Goal: Information Seeking & Learning: Check status

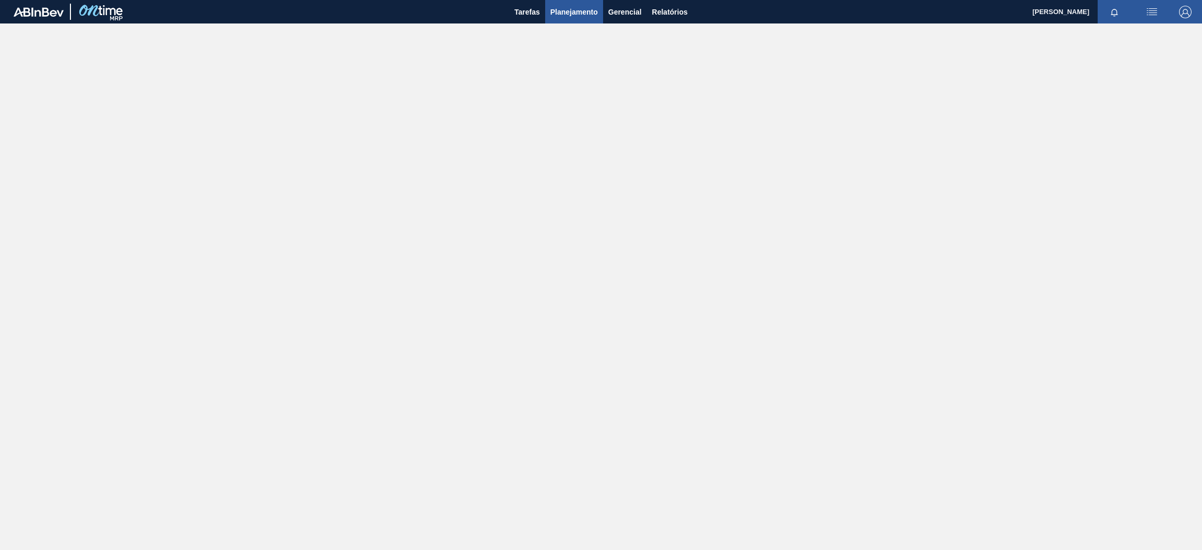
click at [556, 14] on span "Planejamento" at bounding box center [573, 12] width 47 height 13
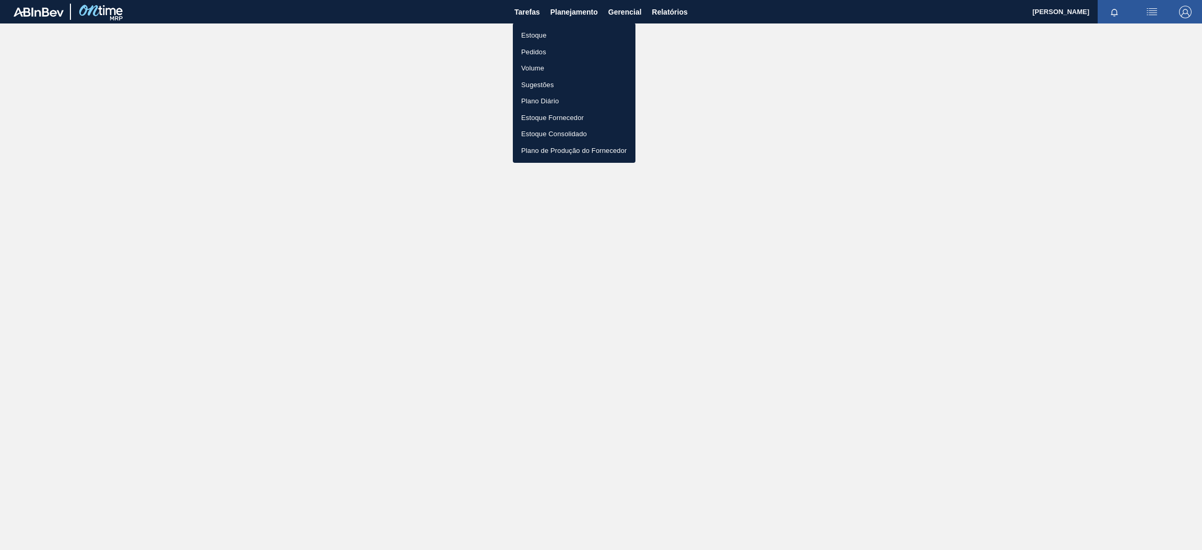
click at [548, 35] on li "Estoque" at bounding box center [574, 35] width 123 height 17
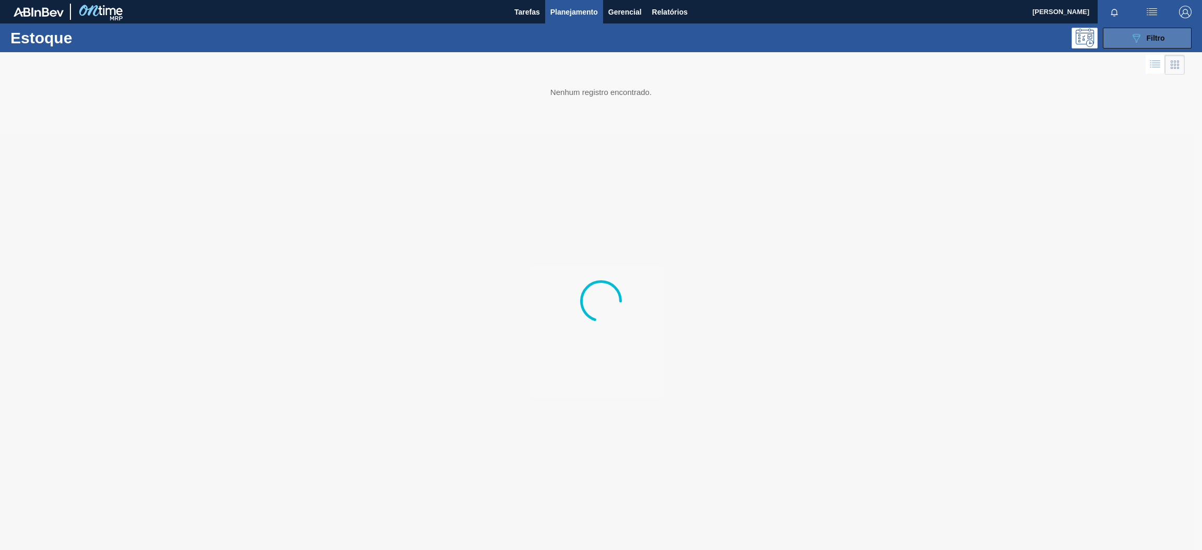
click at [1124, 38] on button "089F7B8B-B2A5-4AFE-B5C0-19BA573D28AC Filtro" at bounding box center [1147, 38] width 89 height 21
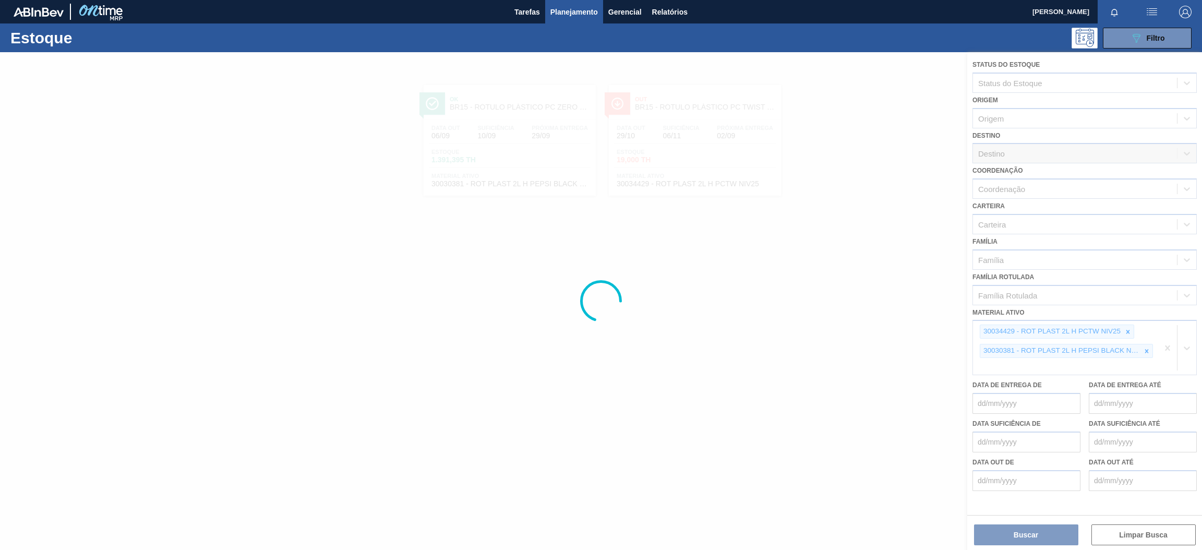
click at [1167, 347] on div at bounding box center [601, 301] width 1202 height 498
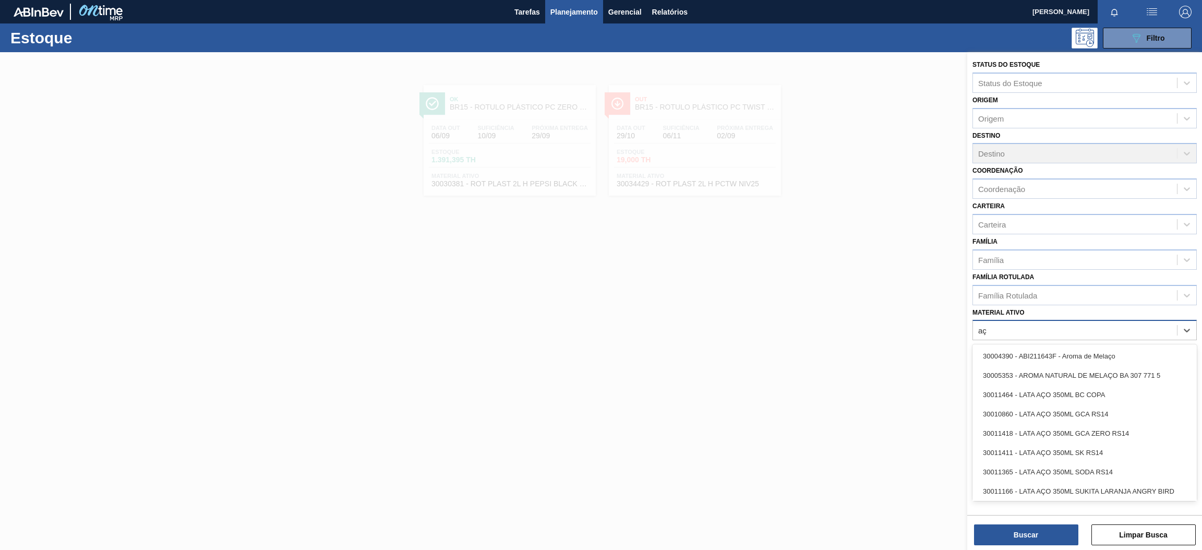
type ativo "a"
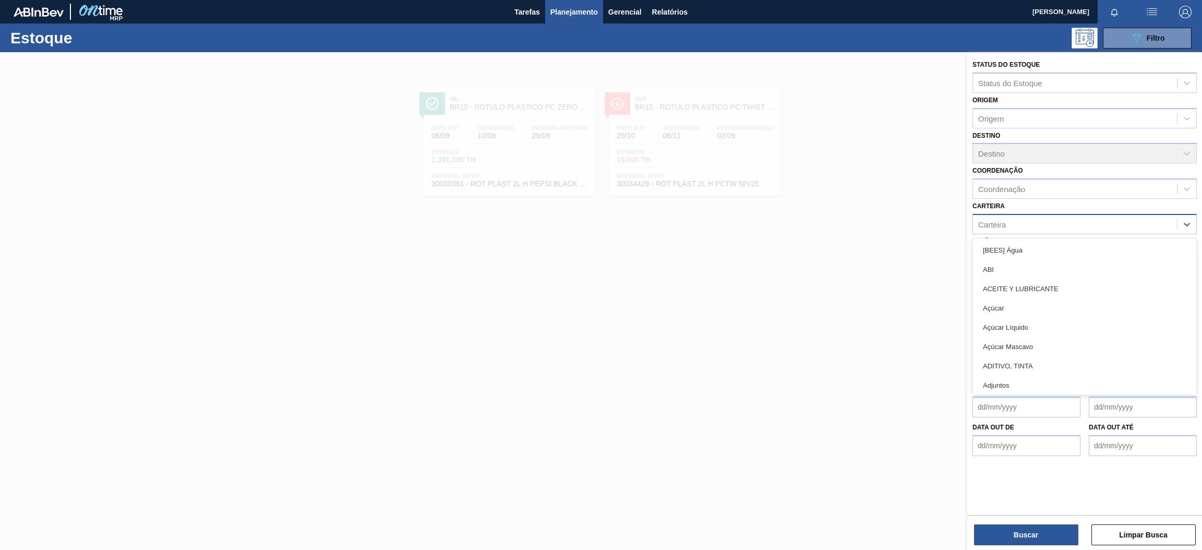
click at [1056, 222] on div "Carteira" at bounding box center [1075, 223] width 204 height 15
type input "aç"
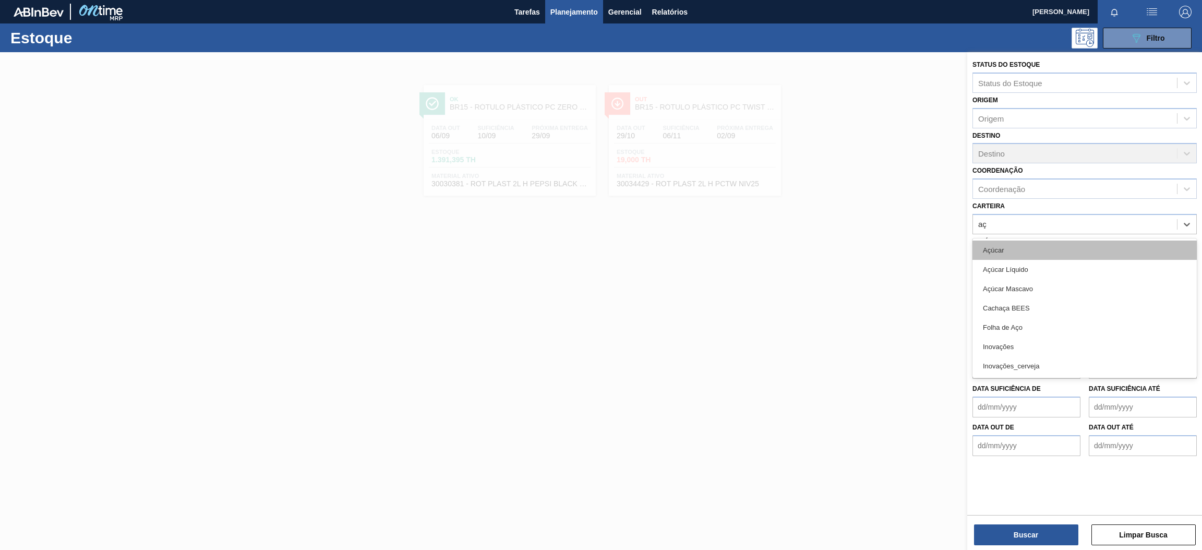
click at [1047, 255] on div "Açúcar" at bounding box center [1084, 249] width 224 height 19
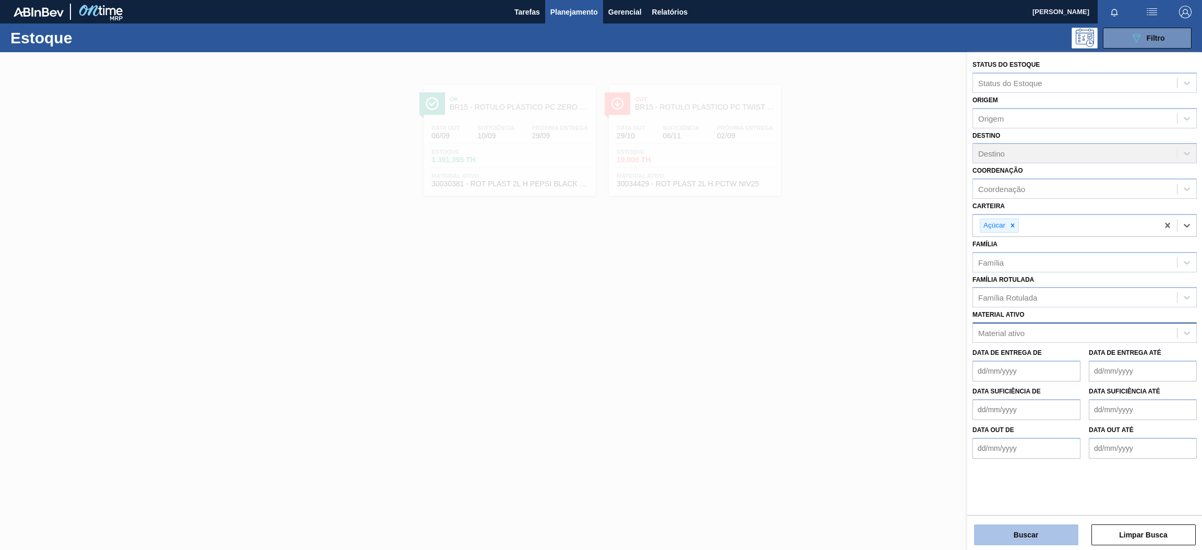
click at [1057, 538] on button "Buscar" at bounding box center [1026, 534] width 104 height 21
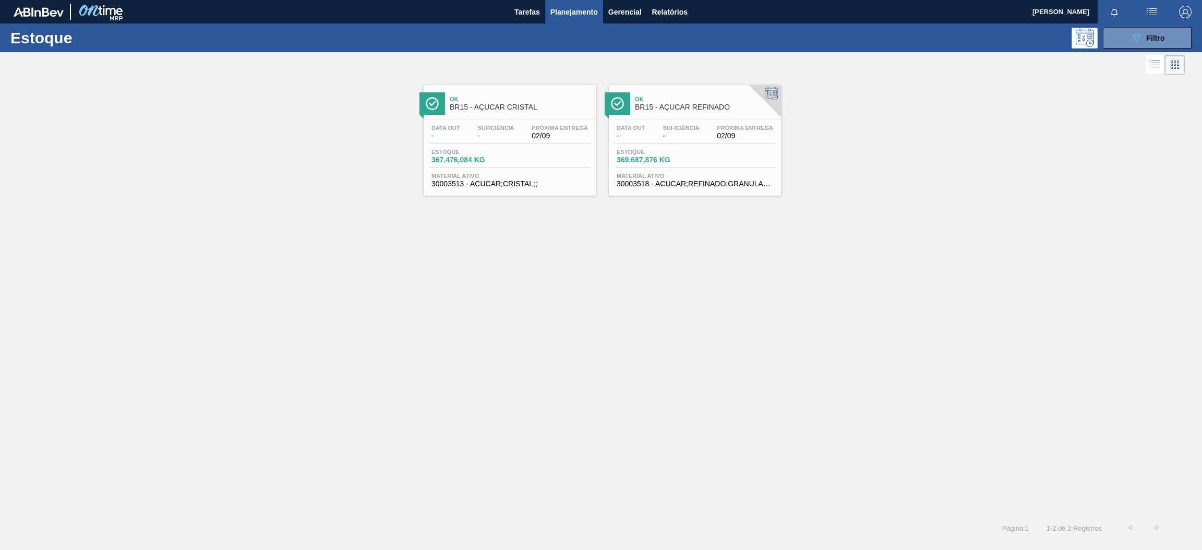
click at [488, 117] on div "Ok BR15 - AÇÚCAR CRISTAL Data out - Suficiência - Próxima Entrega 02/09 Estoque…" at bounding box center [509, 140] width 172 height 111
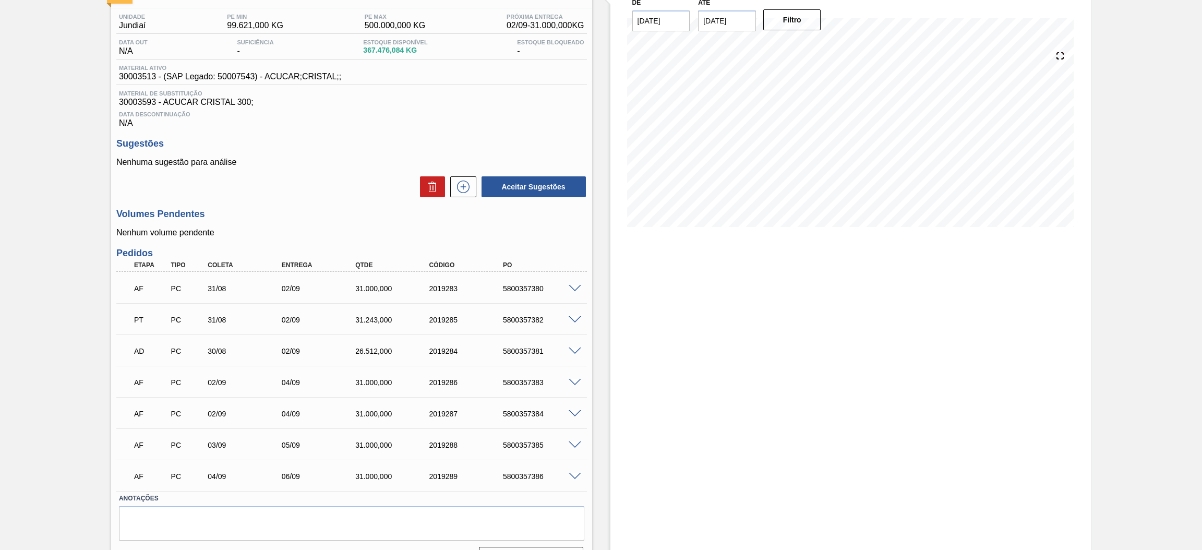
scroll to position [103, 0]
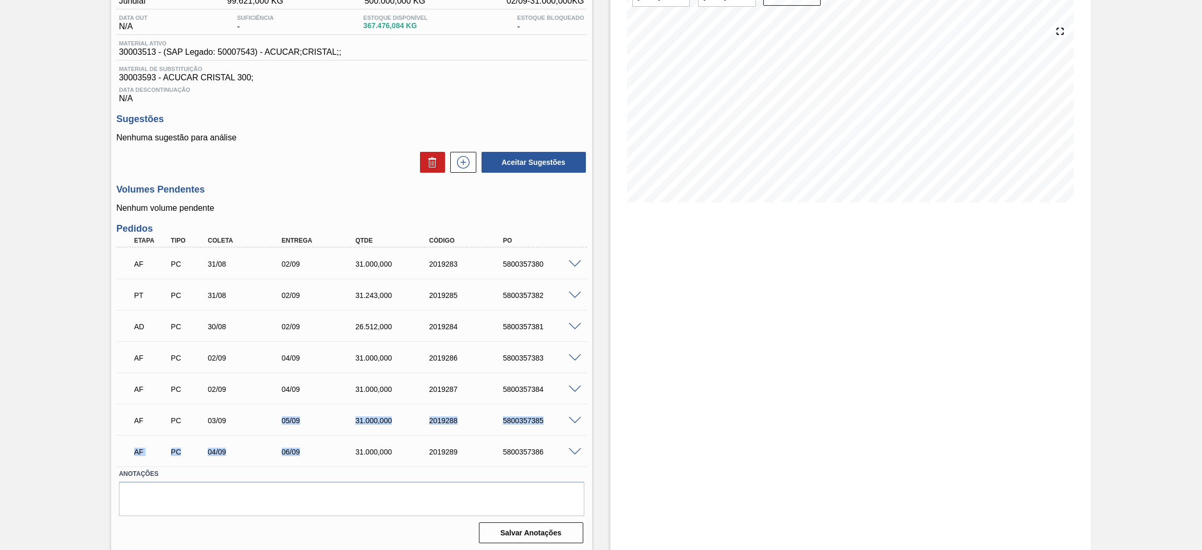
drag, startPoint x: 318, startPoint y: 453, endPoint x: 274, endPoint y: 421, distance: 53.7
click at [274, 421] on div "AF PC 31/08 02/09 31.000,000 2019283 5800357380 Material 30003513 - ACUCAR;CRIS…" at bounding box center [351, 356] width 470 height 219
drag, startPoint x: 307, startPoint y: 394, endPoint x: 270, endPoint y: 352, distance: 55.8
click at [270, 352] on div "AF PC 31/08 02/09 31.000,000 2019283 5800357380 Material 30003513 - ACUCAR;CRIS…" at bounding box center [351, 356] width 470 height 219
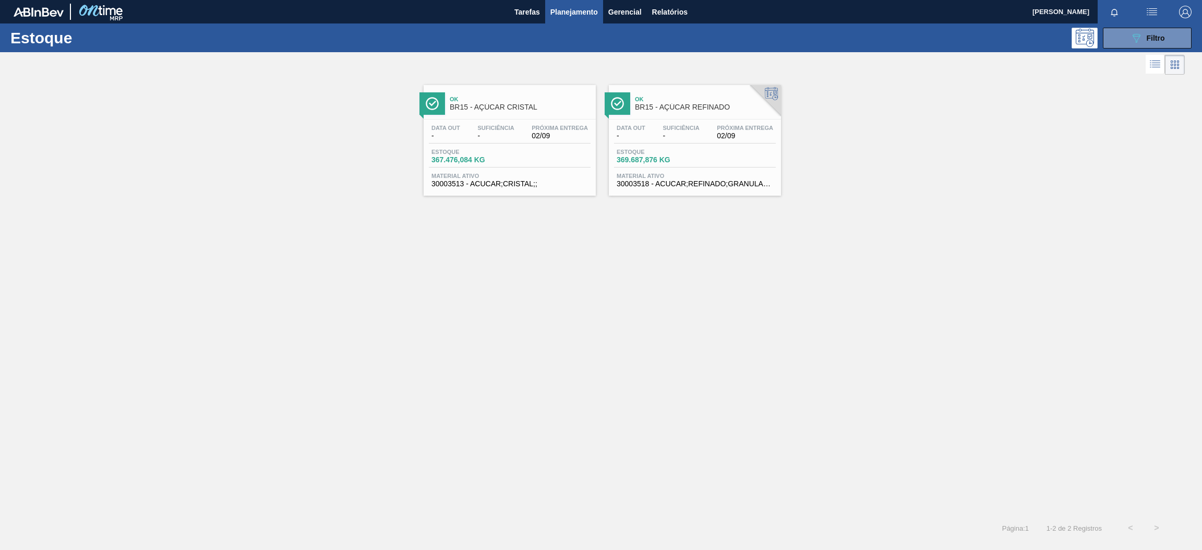
click at [710, 134] on div "Data out - Suficiência - Próxima Entrega 02/09" at bounding box center [695, 134] width 162 height 19
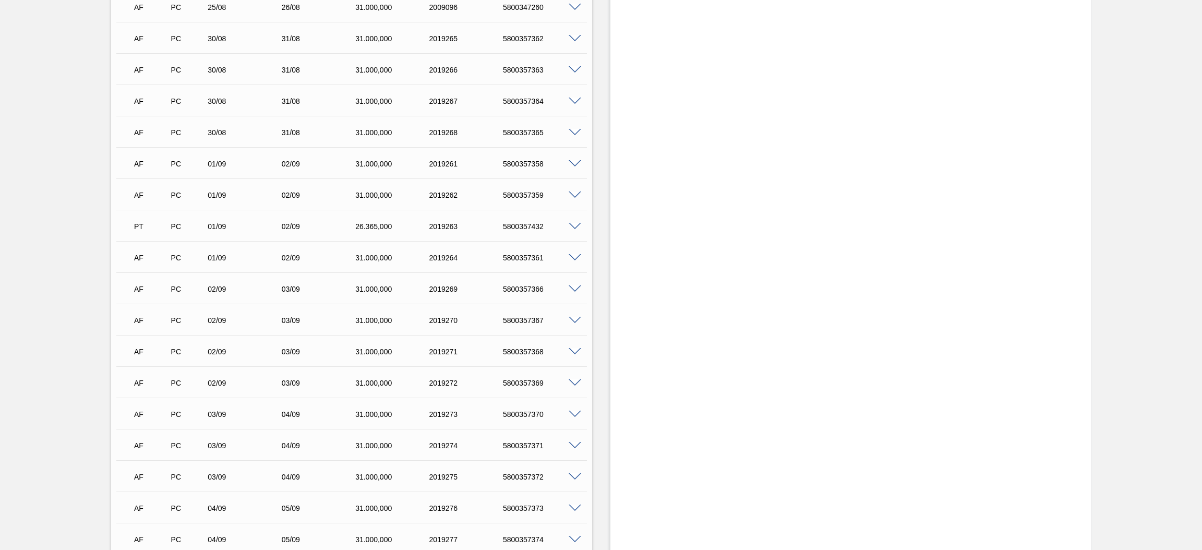
scroll to position [525, 0]
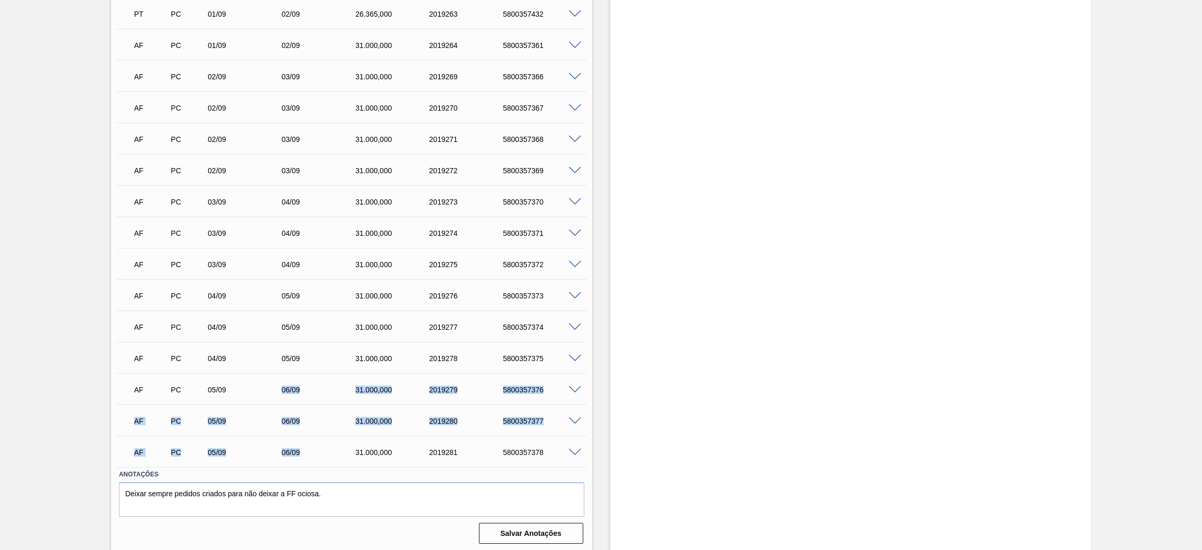
drag, startPoint x: 307, startPoint y: 451, endPoint x: 274, endPoint y: 381, distance: 77.2
click at [274, 381] on div "AF PC 25/08 26/08 31.000,000 2009096 5800347260 Material 30003518 - ACUCAR;REFI…" at bounding box center [351, 122] width 470 height 688
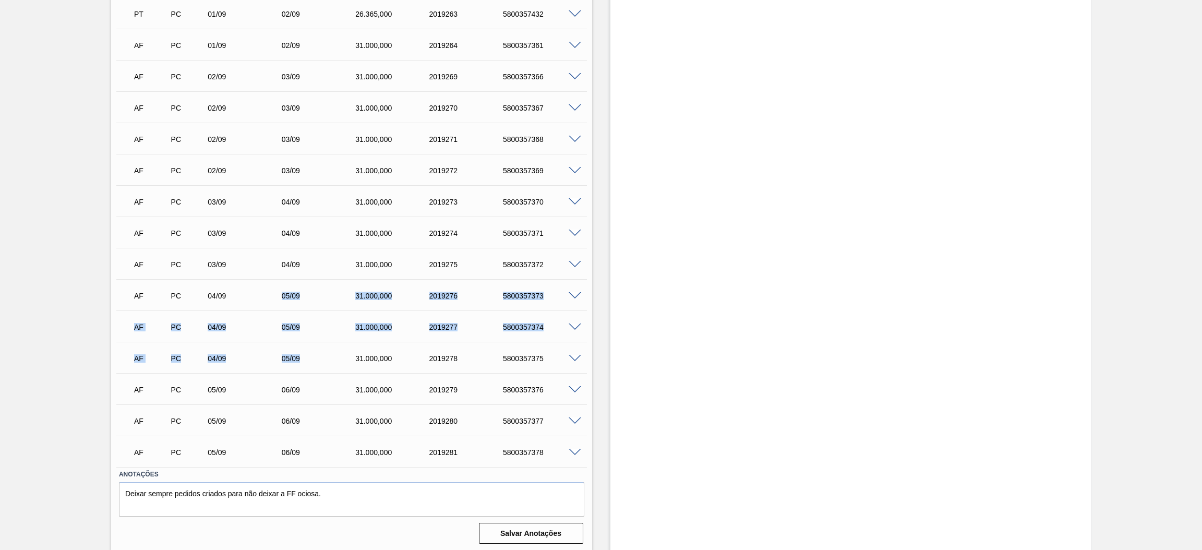
drag, startPoint x: 314, startPoint y: 355, endPoint x: 274, endPoint y: 295, distance: 72.5
click at [274, 295] on div "AF PC 25/08 26/08 31.000,000 2009096 5800347260 Material 30003518 - ACUCAR;REFI…" at bounding box center [351, 122] width 470 height 688
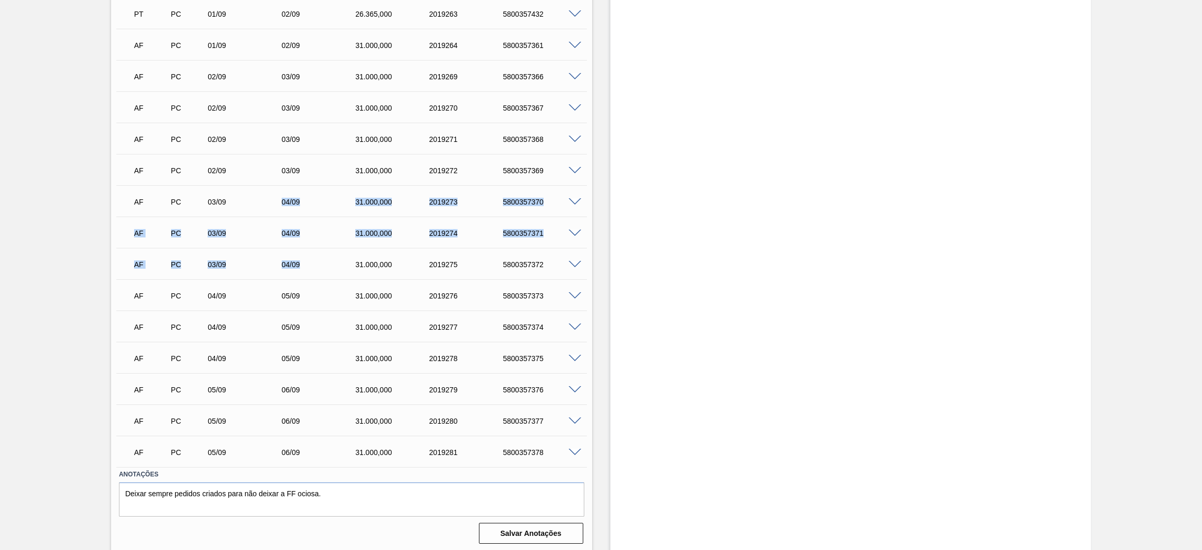
drag, startPoint x: 308, startPoint y: 264, endPoint x: 282, endPoint y: 197, distance: 72.2
click at [282, 197] on div "AF PC 25/08 26/08 31.000,000 2009096 5800347260 Material 30003518 - ACUCAR;REFI…" at bounding box center [351, 122] width 470 height 688
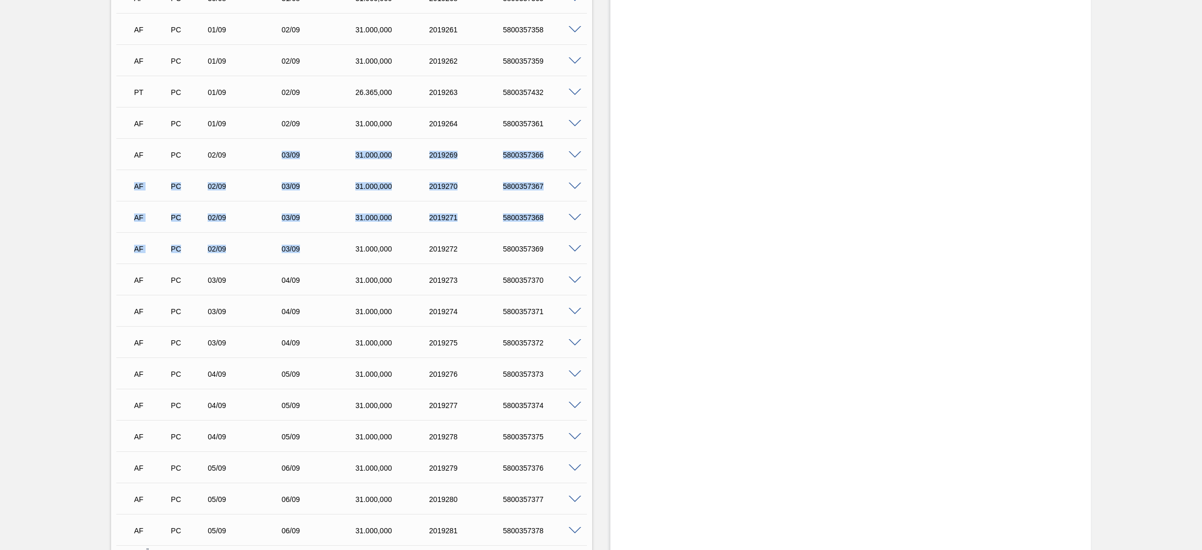
drag, startPoint x: 313, startPoint y: 248, endPoint x: 277, endPoint y: 160, distance: 95.7
click at [277, 160] on div "AF PC 25/08 26/08 31.000,000 2009096 5800347260 Material 30003518 - ACUCAR;REFI…" at bounding box center [351, 201] width 470 height 688
drag, startPoint x: 317, startPoint y: 281, endPoint x: 272, endPoint y: 189, distance: 102.2
click at [272, 189] on div "AF PC 25/08 26/08 31.000,000 2009096 5800347260 Material 30003518 - ACUCAR;REFI…" at bounding box center [351, 357] width 470 height 688
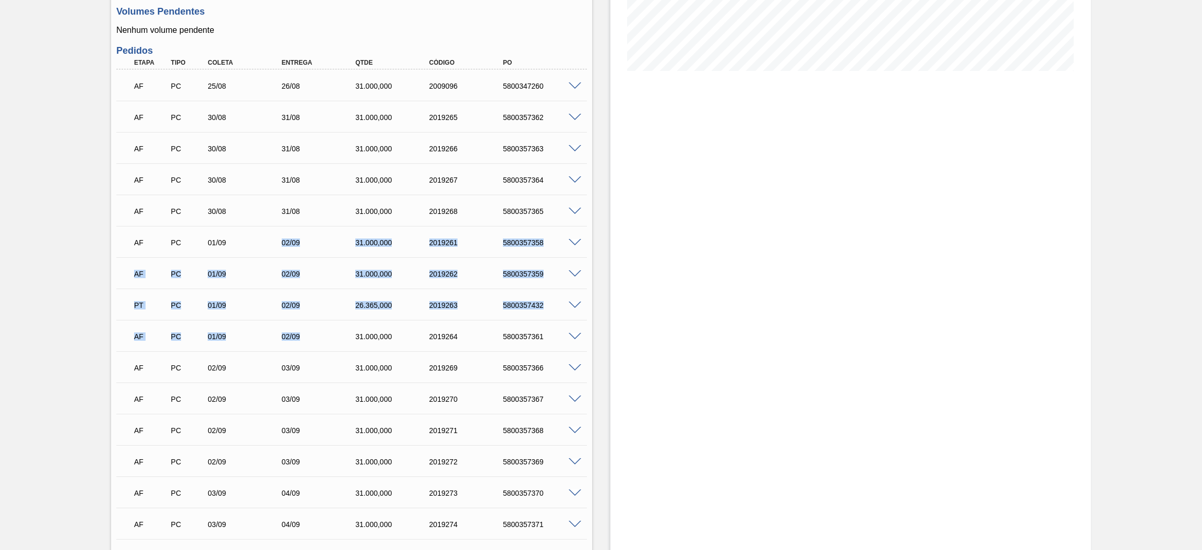
scroll to position [313, 0]
